Goal: Check status: Check status

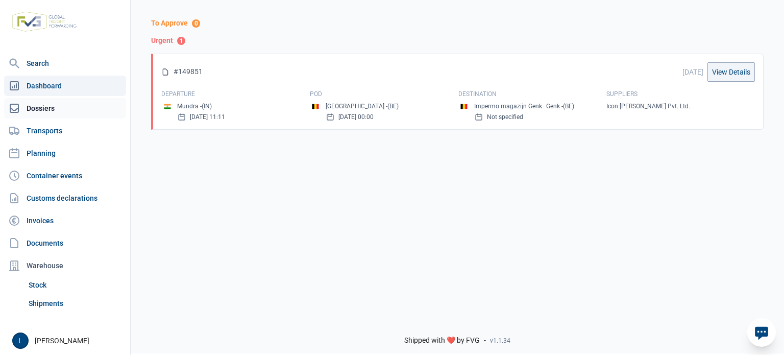
drag, startPoint x: 0, startPoint y: 0, endPoint x: 71, endPoint y: 108, distance: 129.4
click at [67, 112] on link "Dossiers" at bounding box center [65, 108] width 122 height 20
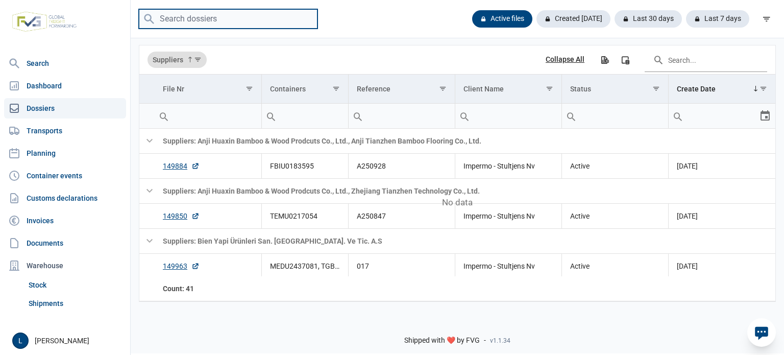
click at [188, 19] on input "search" at bounding box center [228, 19] width 179 height 20
paste input "A250876"
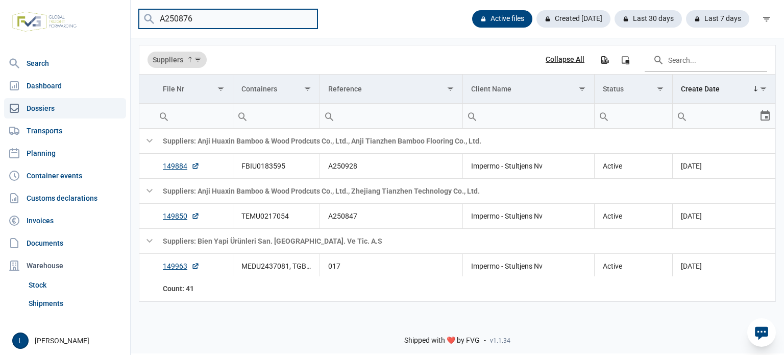
type input "A250876"
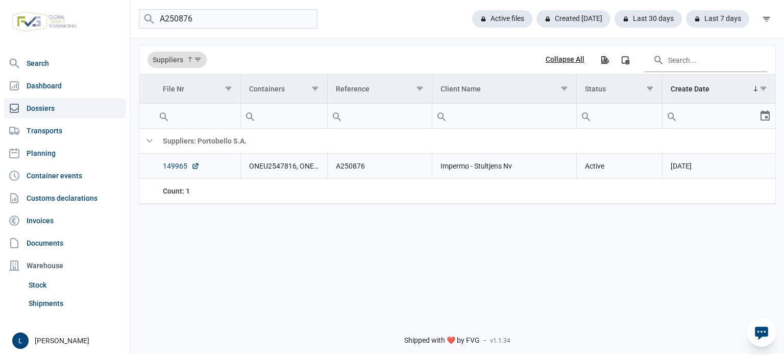
click at [175, 167] on link "149965" at bounding box center [181, 166] width 37 height 10
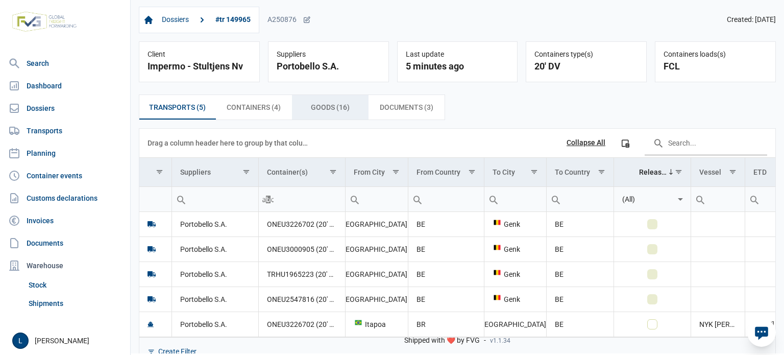
click at [276, 112] on span "Containers (4) Containers (4)" at bounding box center [254, 107] width 54 height 12
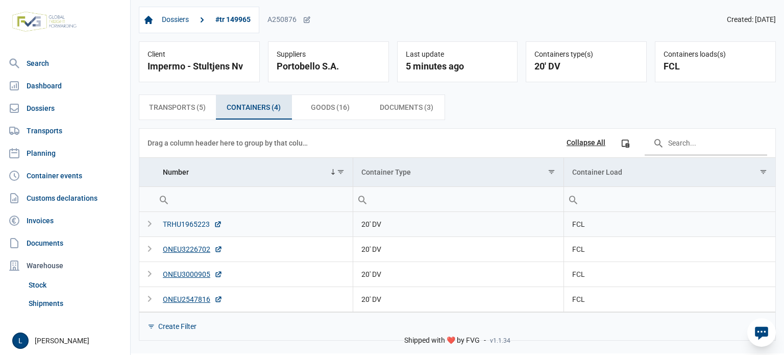
click at [196, 224] on div "TRHU1965223" at bounding box center [192, 224] width 59 height 10
